Goal: Information Seeking & Learning: Learn about a topic

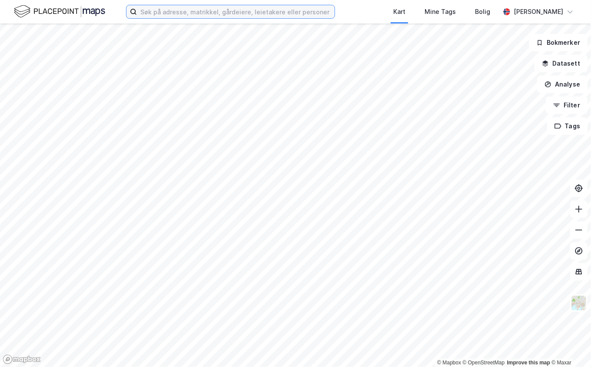
click at [152, 17] on input at bounding box center [236, 11] width 198 height 13
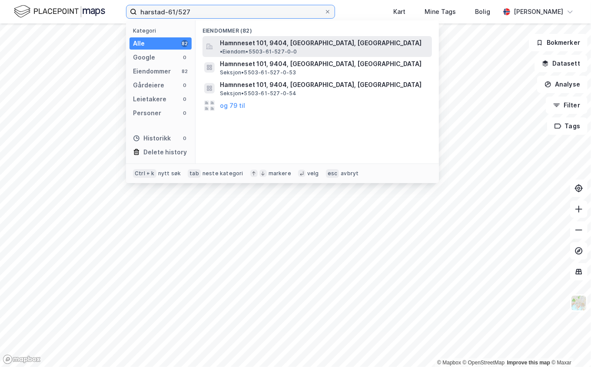
type input "harstad-61/527"
click at [322, 42] on span "Hamnneset 101, 9404, [GEOGRAPHIC_DATA], [GEOGRAPHIC_DATA]" at bounding box center [321, 43] width 202 height 10
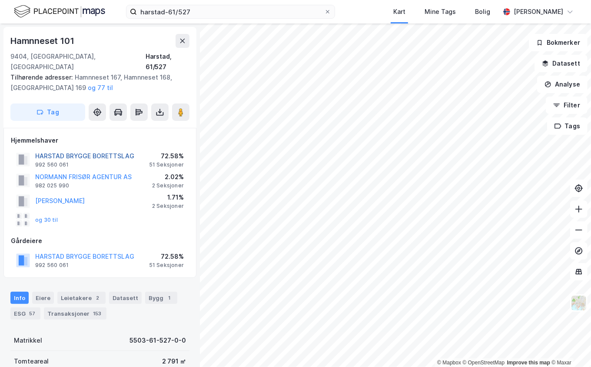
click at [0, 0] on button "HARSTAD BRYGGE BORETTSLAG" at bounding box center [0, 0] width 0 height 0
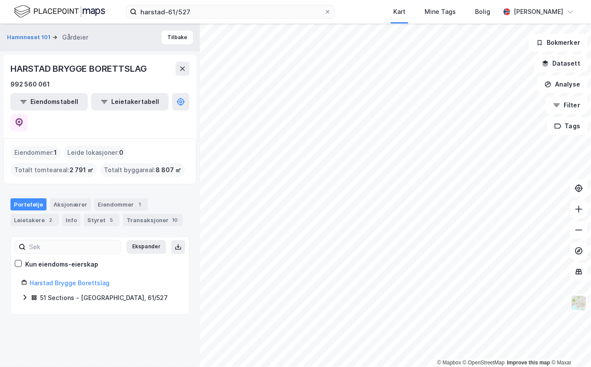
click at [27, 294] on icon at bounding box center [24, 297] width 7 height 7
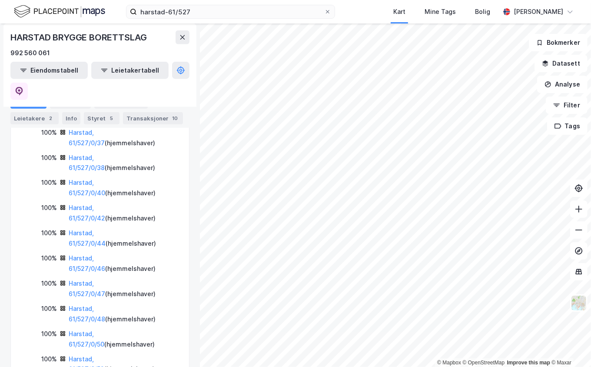
scroll to position [565, 0]
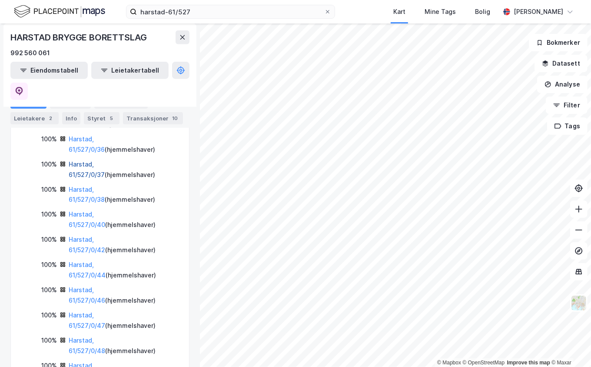
click at [104, 178] on link "Harstad, 61/527/0/37" at bounding box center [87, 169] width 36 height 18
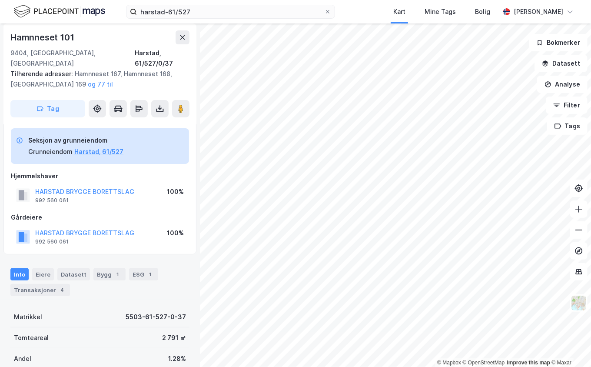
scroll to position [4, 0]
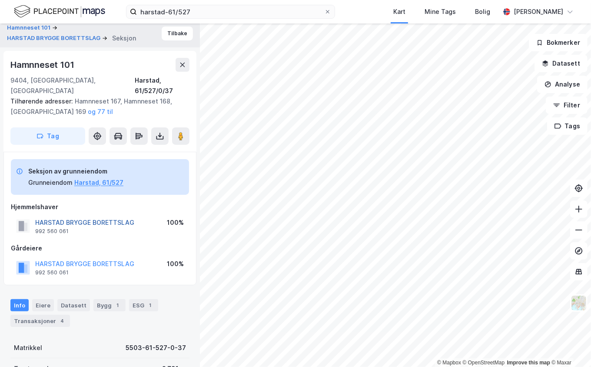
click at [0, 0] on button "HARSTAD BRYGGE BORETTSLAG" at bounding box center [0, 0] width 0 height 0
